Goal: Information Seeking & Learning: Learn about a topic

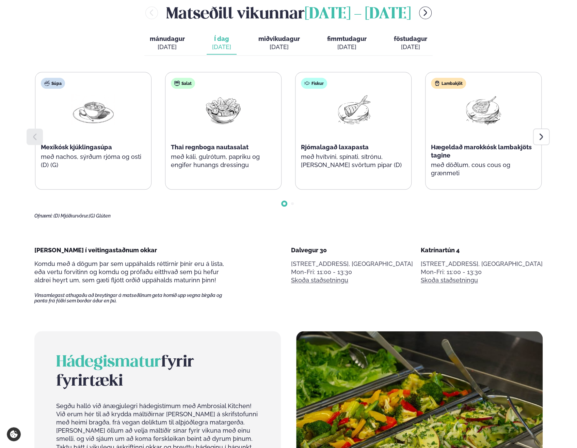
scroll to position [253, 0]
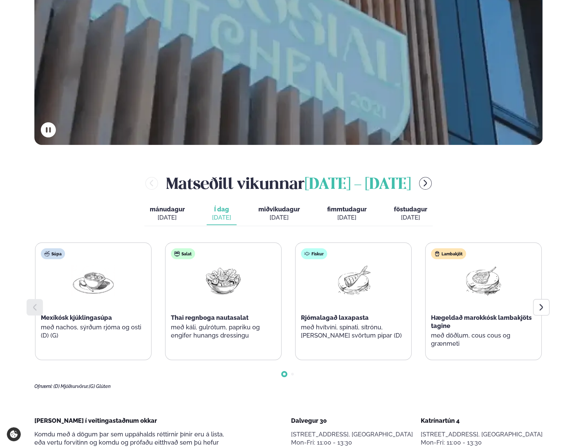
click at [285, 214] on div "[DATE]" at bounding box center [280, 217] width 42 height 8
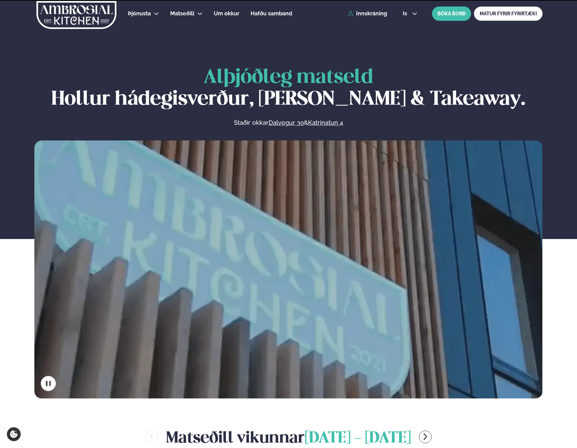
scroll to position [253, 0]
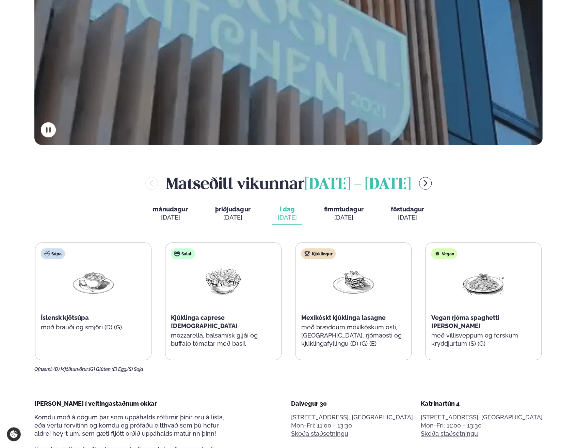
click at [222, 214] on div "[DATE]" at bounding box center [232, 217] width 35 height 8
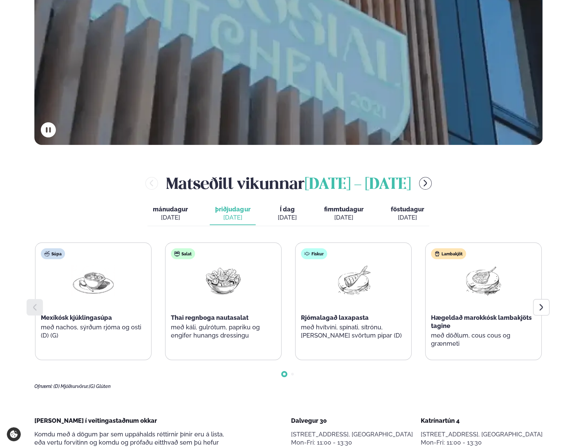
drag, startPoint x: 222, startPoint y: 214, endPoint x: 294, endPoint y: 212, distance: 71.9
click at [294, 212] on span "Í dag" at bounding box center [287, 209] width 19 height 8
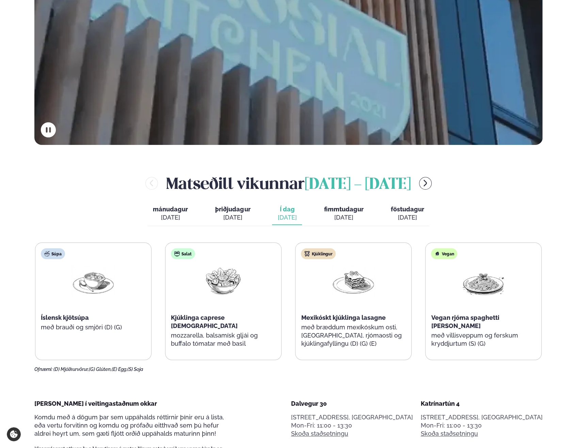
drag, startPoint x: 290, startPoint y: 211, endPoint x: 498, endPoint y: 213, distance: 207.8
click at [498, 213] on div "Matseðill vikunnar september 8 - 12 mánudagur mán. sep. 8 þriðjudagur þri. sep.…" at bounding box center [288, 272] width 509 height 200
click at [394, 215] on div "[DATE]" at bounding box center [407, 217] width 33 height 8
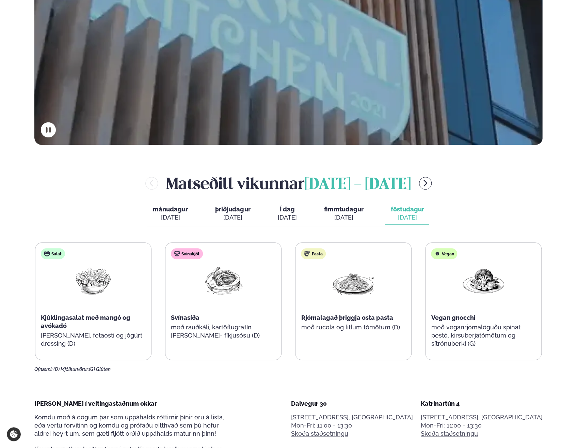
click at [286, 212] on span "Í dag" at bounding box center [287, 209] width 19 height 8
